Goal: Submit feedback/report problem: Submit feedback/report problem

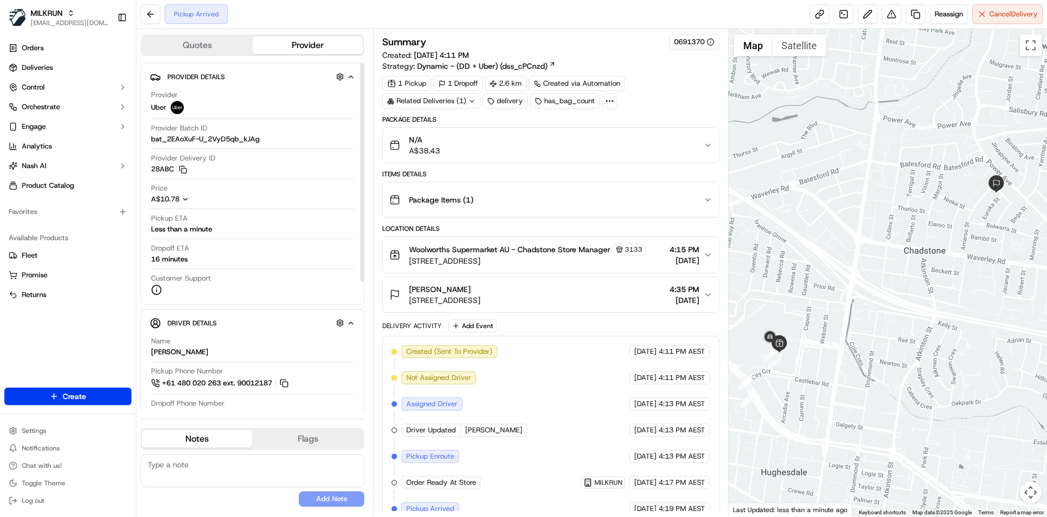
scroll to position [14, 0]
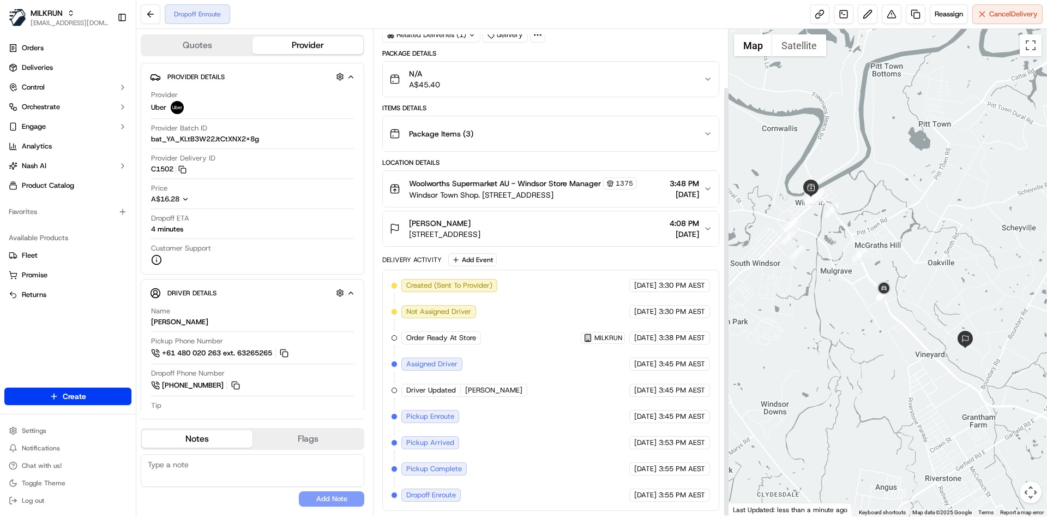
scroll to position [65, 0]
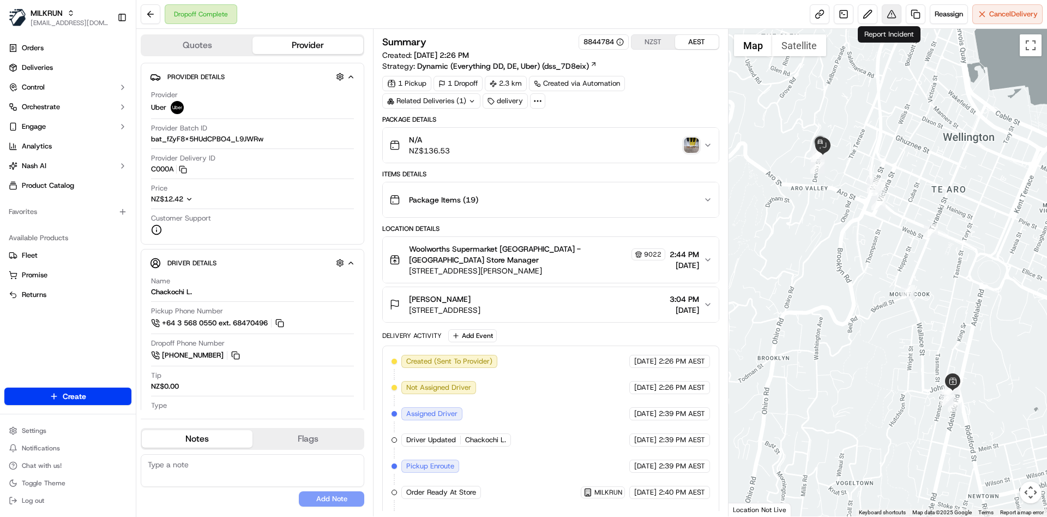
click at [886, 7] on button at bounding box center [892, 14] width 20 height 20
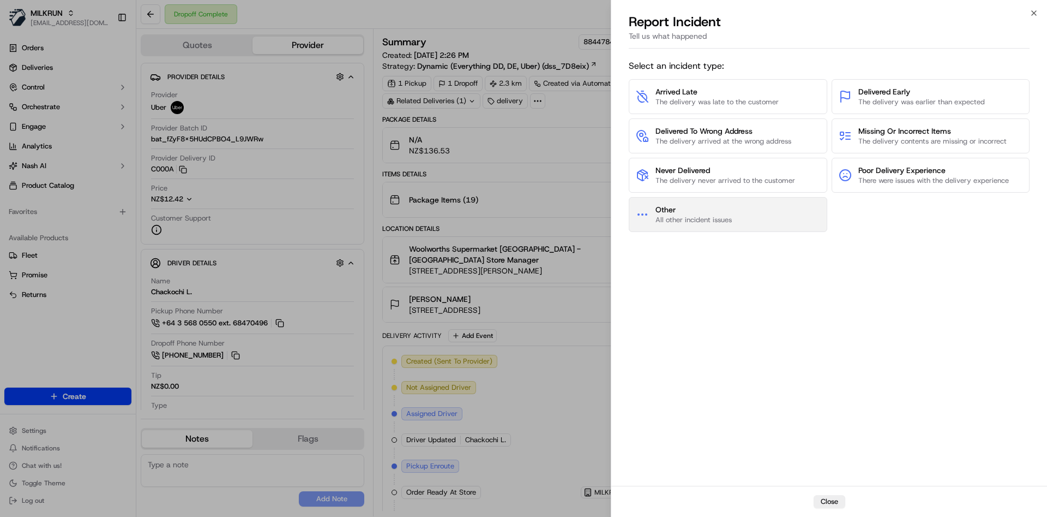
click at [726, 202] on button "Other All other incident issues" at bounding box center [728, 214] width 199 height 35
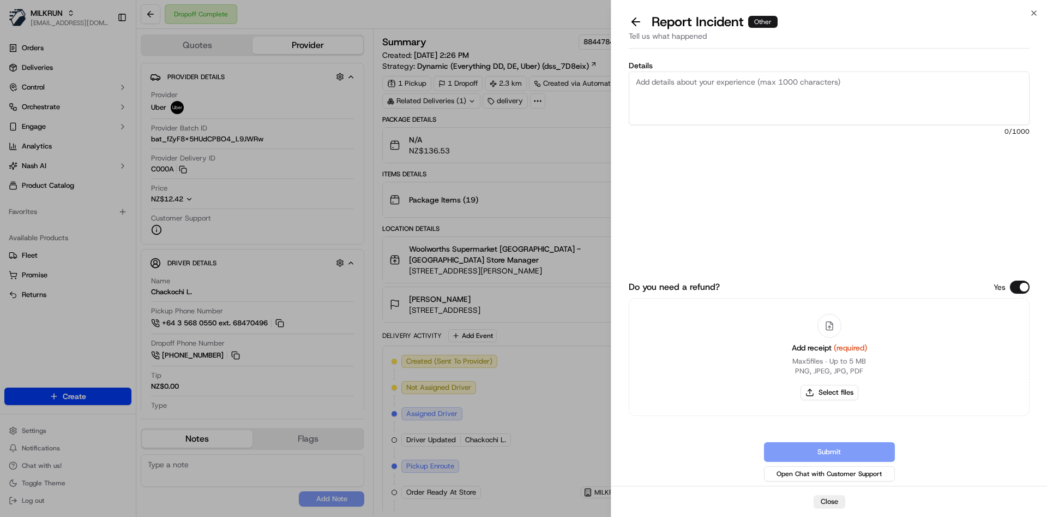
click at [748, 109] on textarea "Details" at bounding box center [829, 97] width 401 height 53
type textarea "wrong order delivered"
click at [813, 387] on button "Select files" at bounding box center [830, 392] width 58 height 15
type input "C:\fakepath\Screenshot 2025-09-20 165330.png"
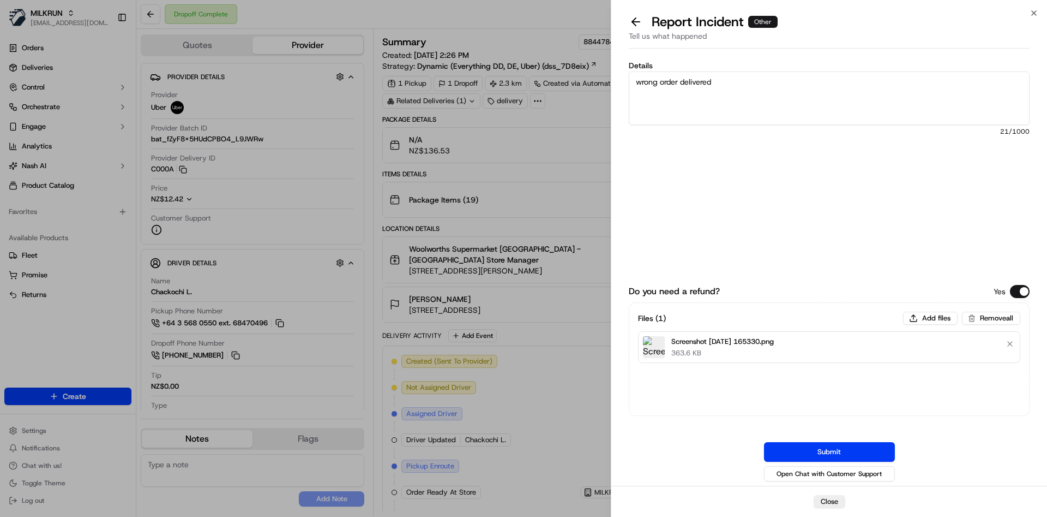
click at [927, 326] on div "Files ( 1 ) Add files Remove all Screenshot 2025-09-20 165330.png 363.6 KB" at bounding box center [829, 336] width 382 height 51
click at [932, 314] on button "Add files" at bounding box center [930, 317] width 55 height 13
type input "C:\fakepath\Screenshot 2025-09-20 165406.png"
click at [939, 312] on button "Add files" at bounding box center [930, 317] width 55 height 13
type input "C:\fakepath\Screenshot 2025-09-20 165422.png"
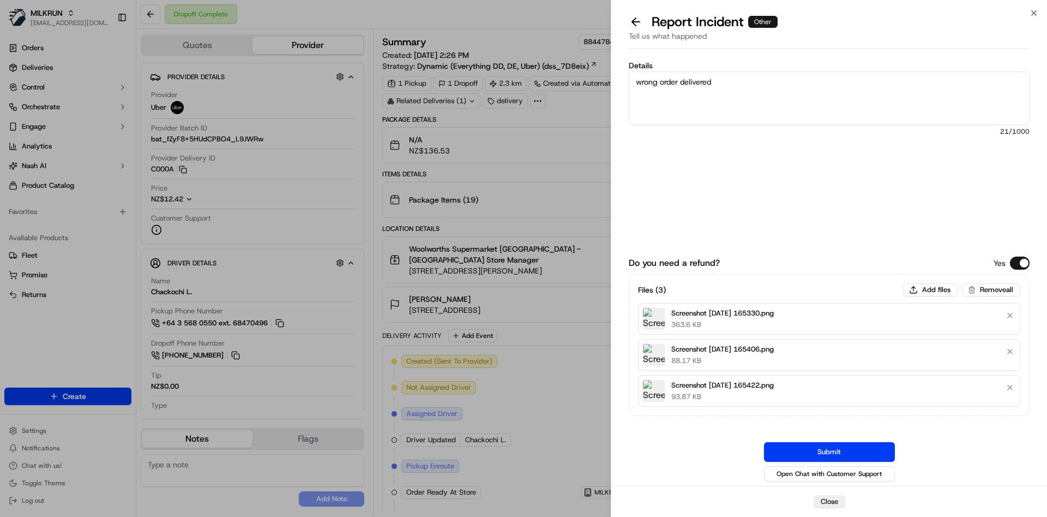
click at [942, 278] on div "Files ( 3 ) Add files Remove all Screenshot 2025-09-20 165330.png 363.6 KB Scre…" at bounding box center [829, 345] width 401 height 142
click at [929, 287] on button "Add files" at bounding box center [930, 289] width 55 height 13
type input "C:\fakepath\Screenshot 2025-09-20 165439.png"
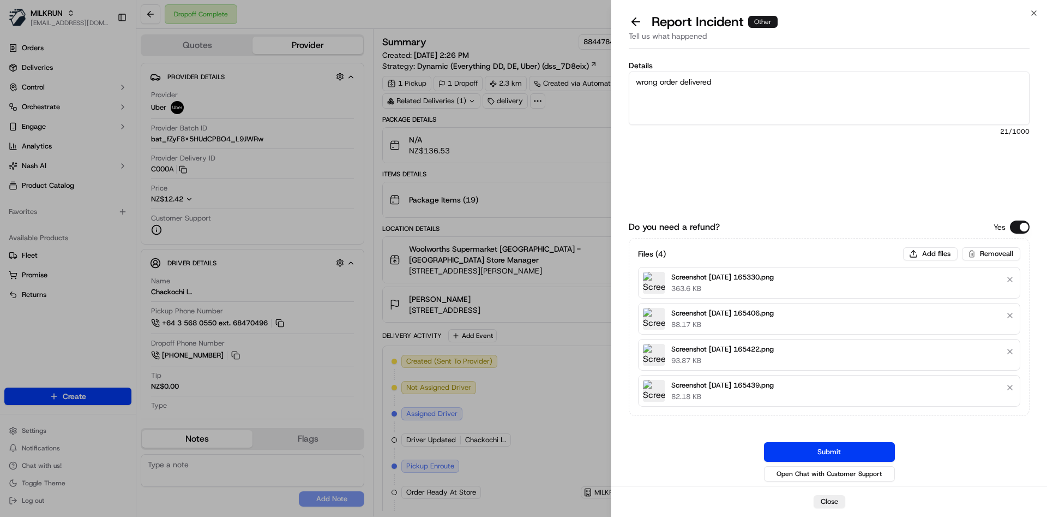
click at [804, 85] on textarea "wrong order delivered" at bounding box center [829, 97] width 401 height 53
click at [709, 100] on textarea "wrong order delivered can you kindly refun d %138.53" at bounding box center [829, 97] width 401 height 53
type textarea "wrong order delivered can you kindly refund $138.53"
click at [789, 455] on button "Submit" at bounding box center [829, 452] width 131 height 20
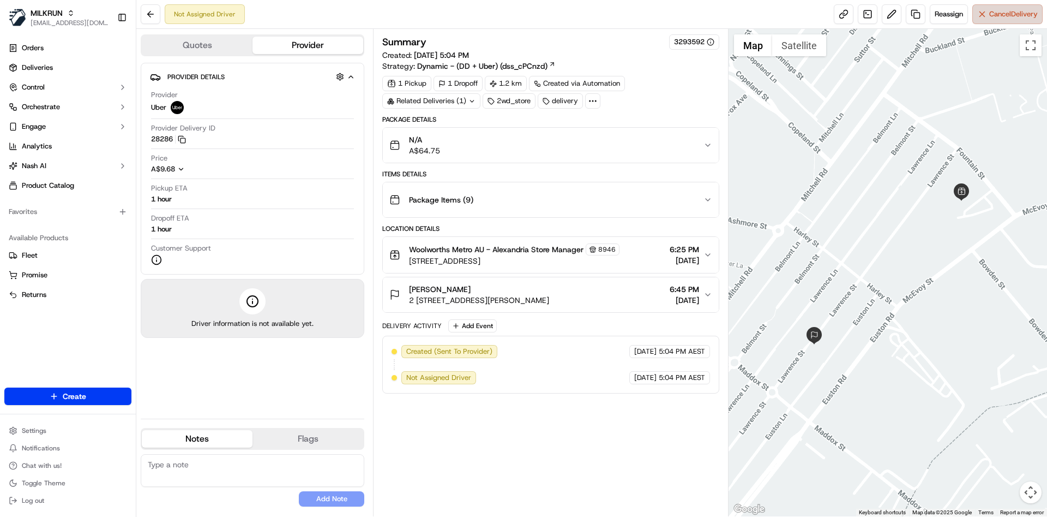
click at [992, 23] on button "Cancel Delivery" at bounding box center [1008, 14] width 70 height 20
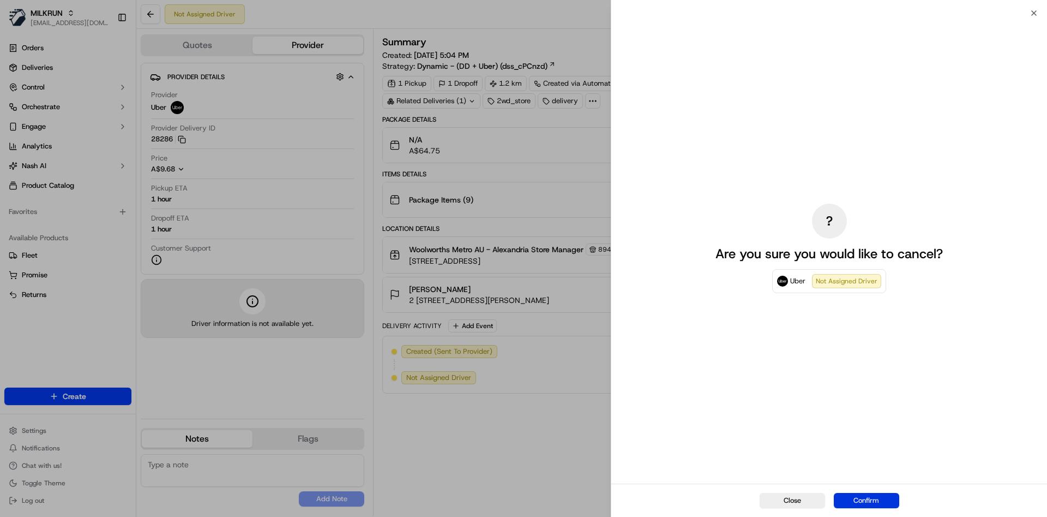
click at [877, 495] on button "Confirm" at bounding box center [866, 500] width 65 height 15
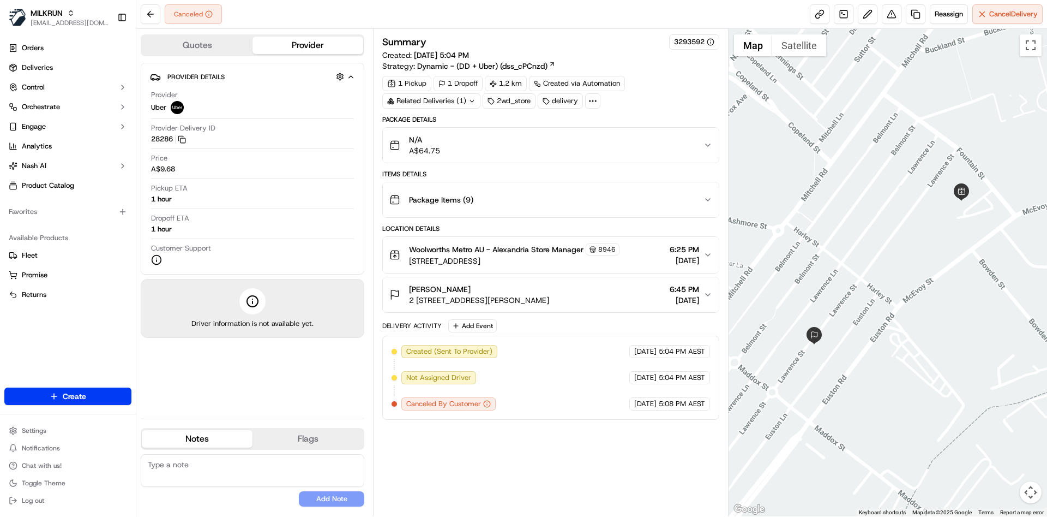
click at [575, 245] on span "Woolworths Metro AU - Alexandria Store Manager" at bounding box center [496, 249] width 175 height 11
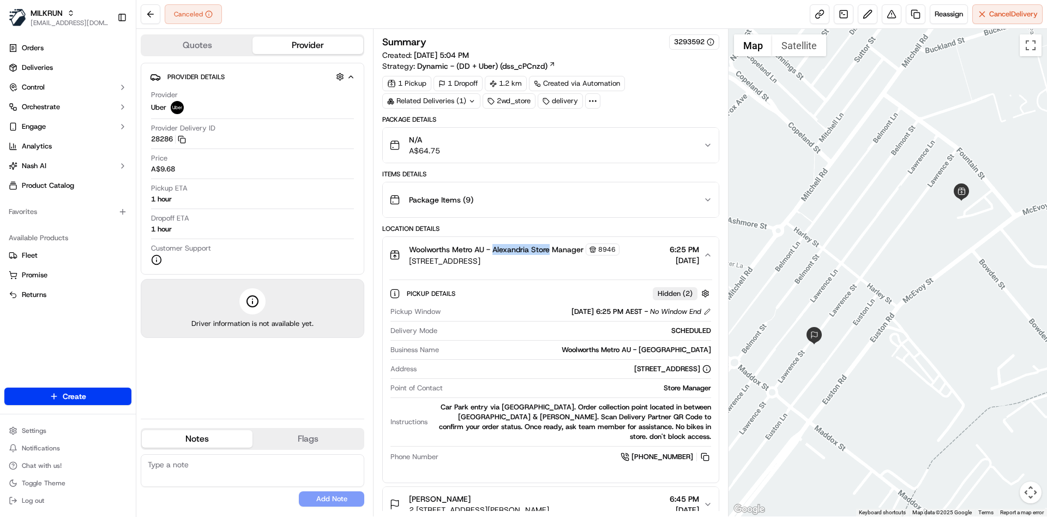
drag, startPoint x: 494, startPoint y: 248, endPoint x: 550, endPoint y: 250, distance: 56.2
click at [550, 250] on span "Woolworths Metro AU - Alexandria Store Manager" at bounding box center [496, 249] width 175 height 11
copy span "Alexandria Store"
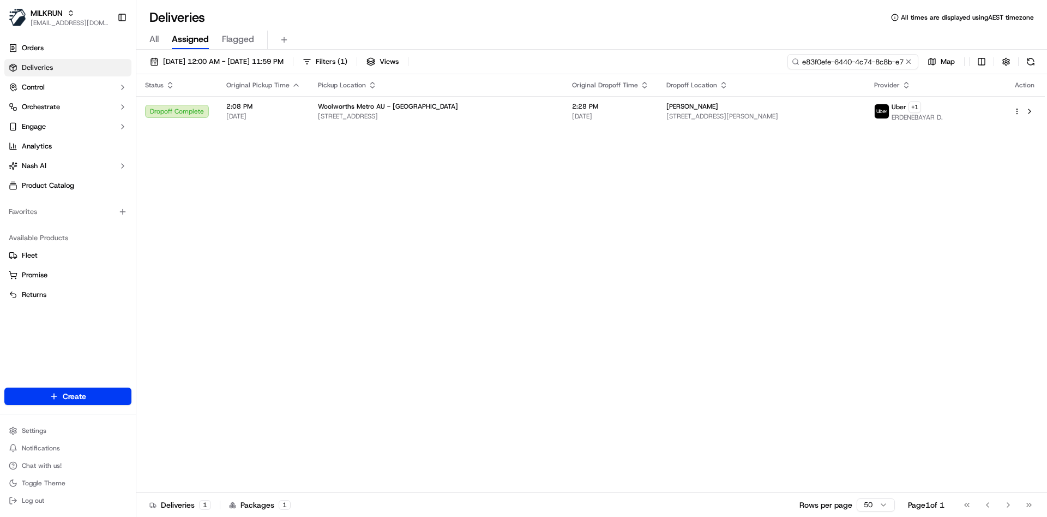
click at [849, 61] on input "e83f0efe-6440-4c74-8c8b-e785e7b84bb0" at bounding box center [853, 61] width 131 height 15
paste input "8c4ce5b1-261f-46a7-b5a6-ac6d2b2cfff5"
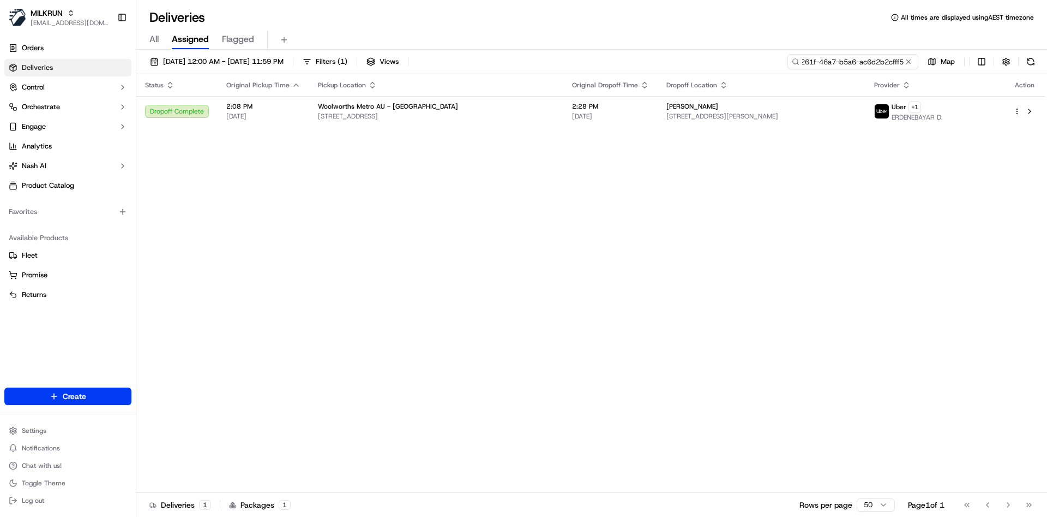
type input "8c4ce5b1-261f-46a7-b5a6-ac6d2b2cfff5"
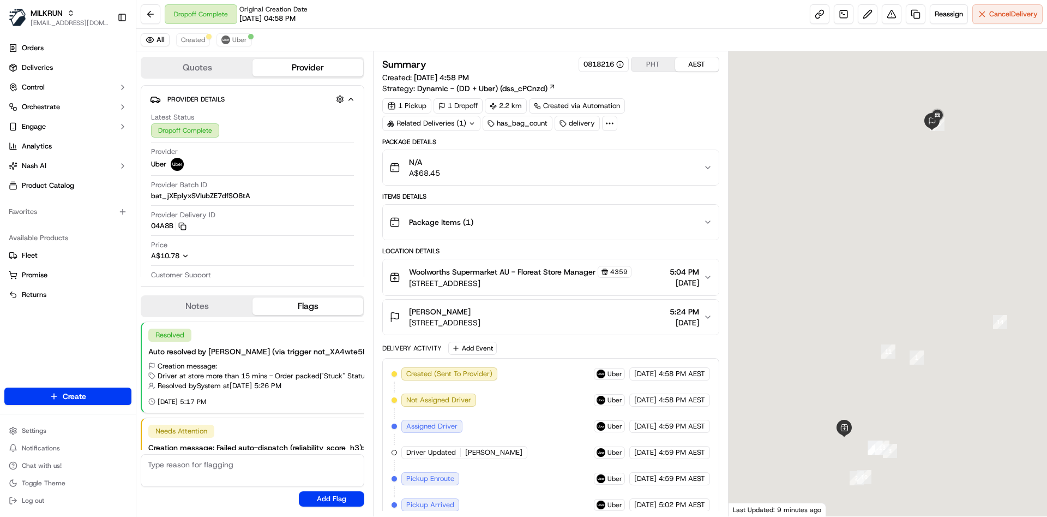
scroll to position [73, 0]
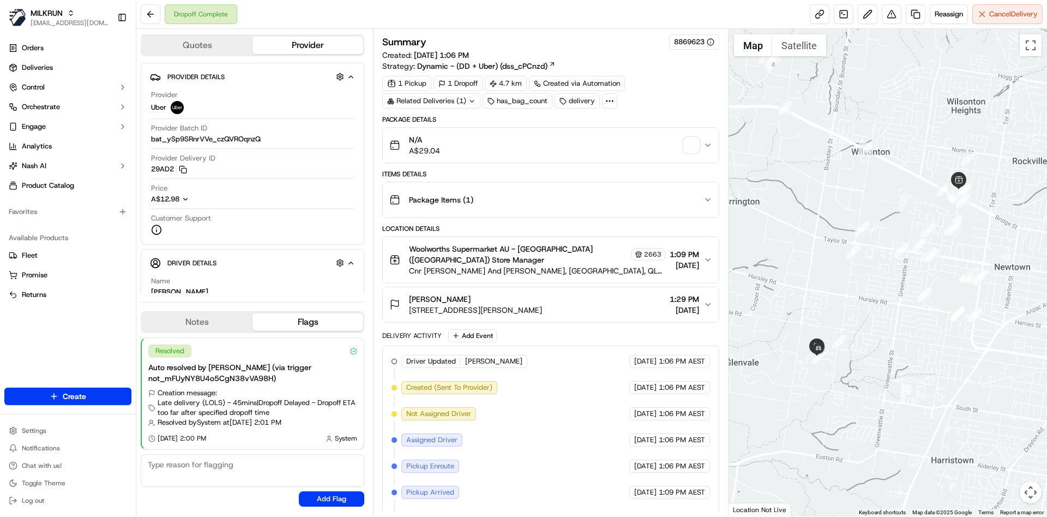
click at [710, 139] on button "N/A A$29.04" at bounding box center [550, 145] width 335 height 35
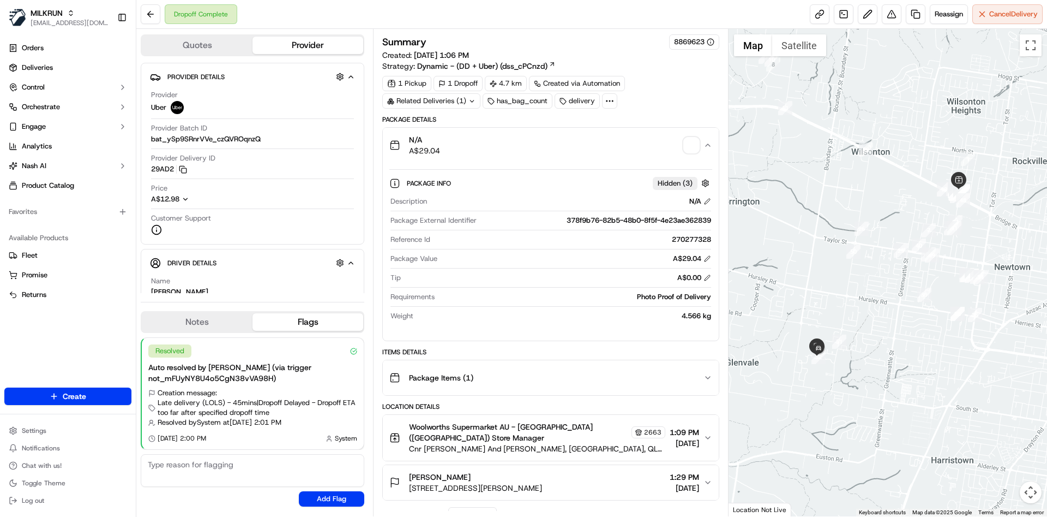
click at [697, 145] on span "button" at bounding box center [691, 144] width 15 height 15
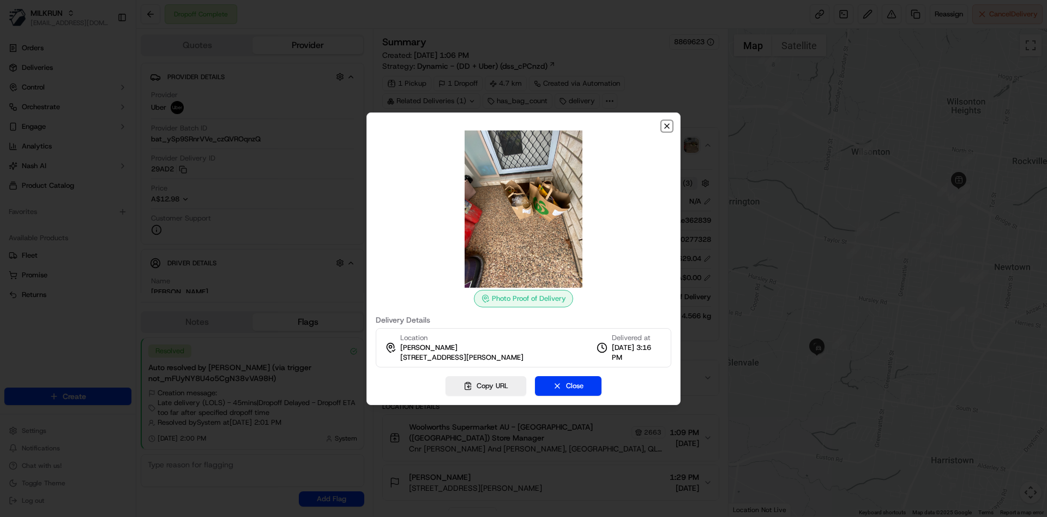
click at [664, 122] on icon "button" at bounding box center [667, 126] width 9 height 9
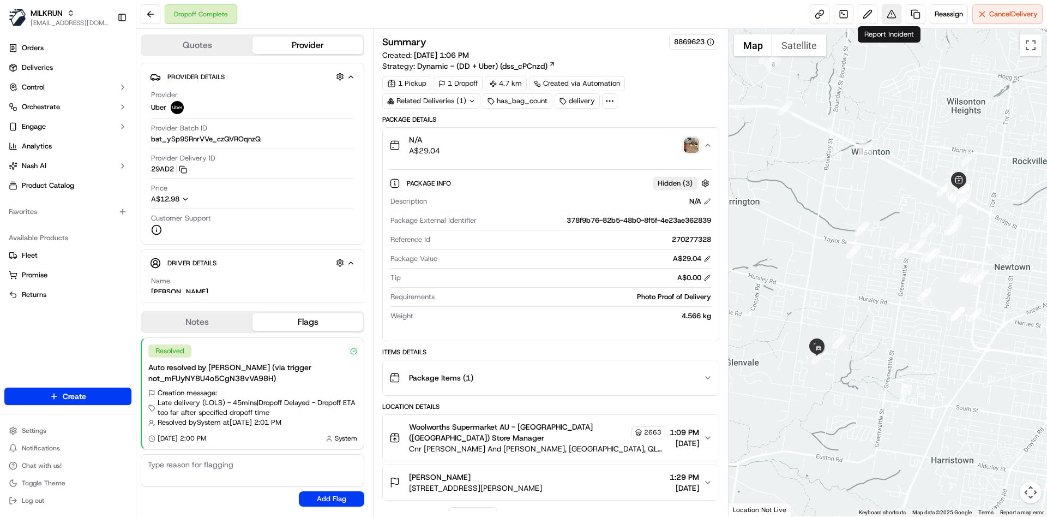
click at [896, 14] on button at bounding box center [892, 14] width 20 height 20
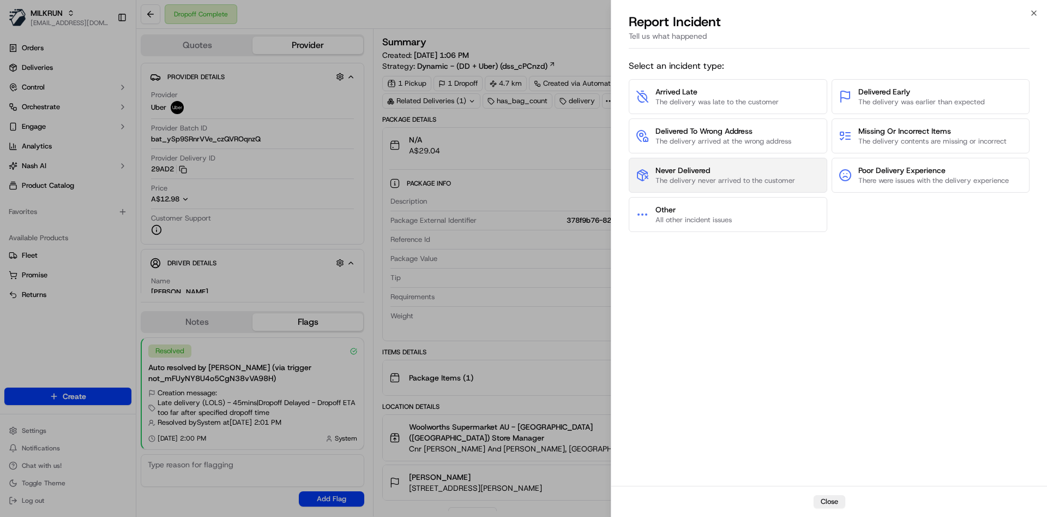
click at [736, 179] on span "The delivery never arrived to the customer" at bounding box center [726, 181] width 140 height 10
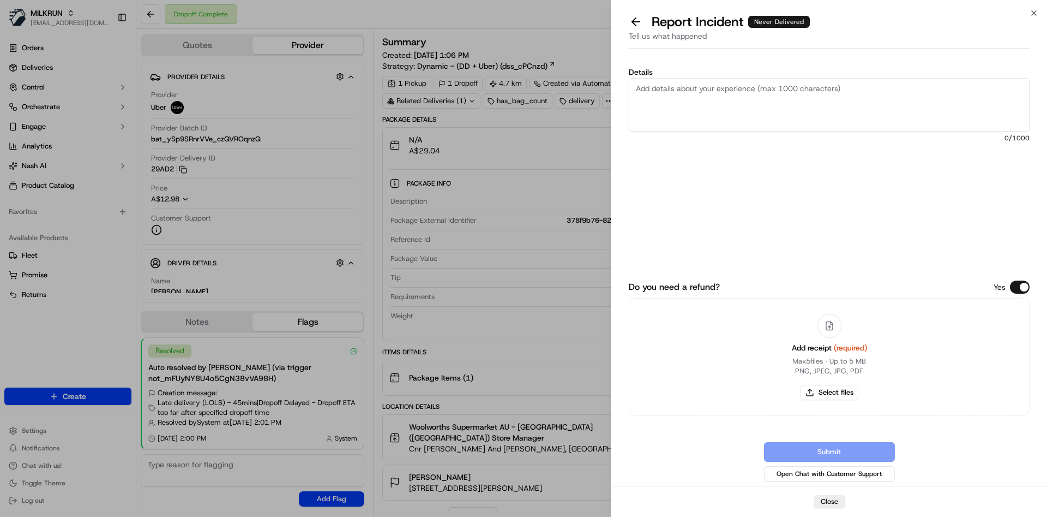
click at [738, 104] on textarea "Details" at bounding box center [829, 104] width 401 height 53
type textarea "never delivered can you refund $29.04"
click at [835, 393] on button "Select files" at bounding box center [830, 392] width 58 height 15
type input "C:\fakepath\Screenshot 2025-09-20 181201.png"
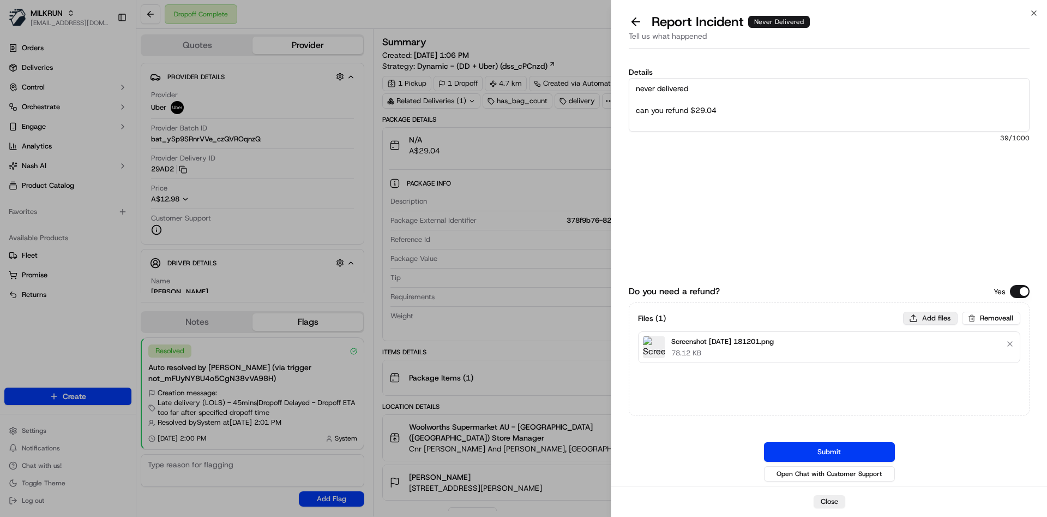
click at [922, 321] on button "Add files" at bounding box center [930, 317] width 55 height 13
type input "C:\fakepath\Screenshot 2025-09-20 181214.png"
click at [862, 451] on button "Submit" at bounding box center [829, 452] width 131 height 20
